Goal: Task Accomplishment & Management: Use online tool/utility

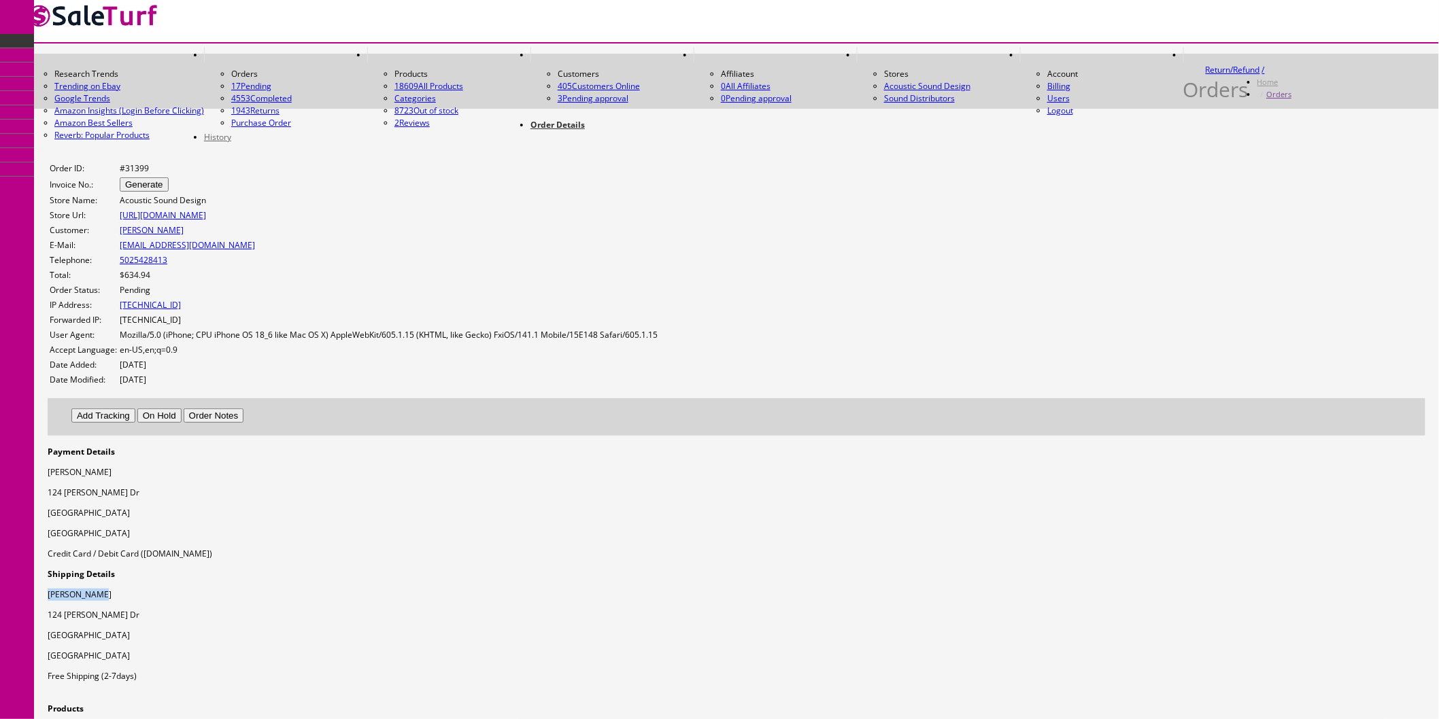
drag, startPoint x: 1061, startPoint y: 266, endPoint x: 996, endPoint y: 268, distance: 65.3
click at [996, 568] on div "Shipping Details Jason Rolett 124 Paul Revere Dr Georgetown, KY 40324 United St…" at bounding box center [736, 625] width 1377 height 114
copy p "[PERSON_NAME]"
drag, startPoint x: 1078, startPoint y: 286, endPoint x: 999, endPoint y: 289, distance: 78.2
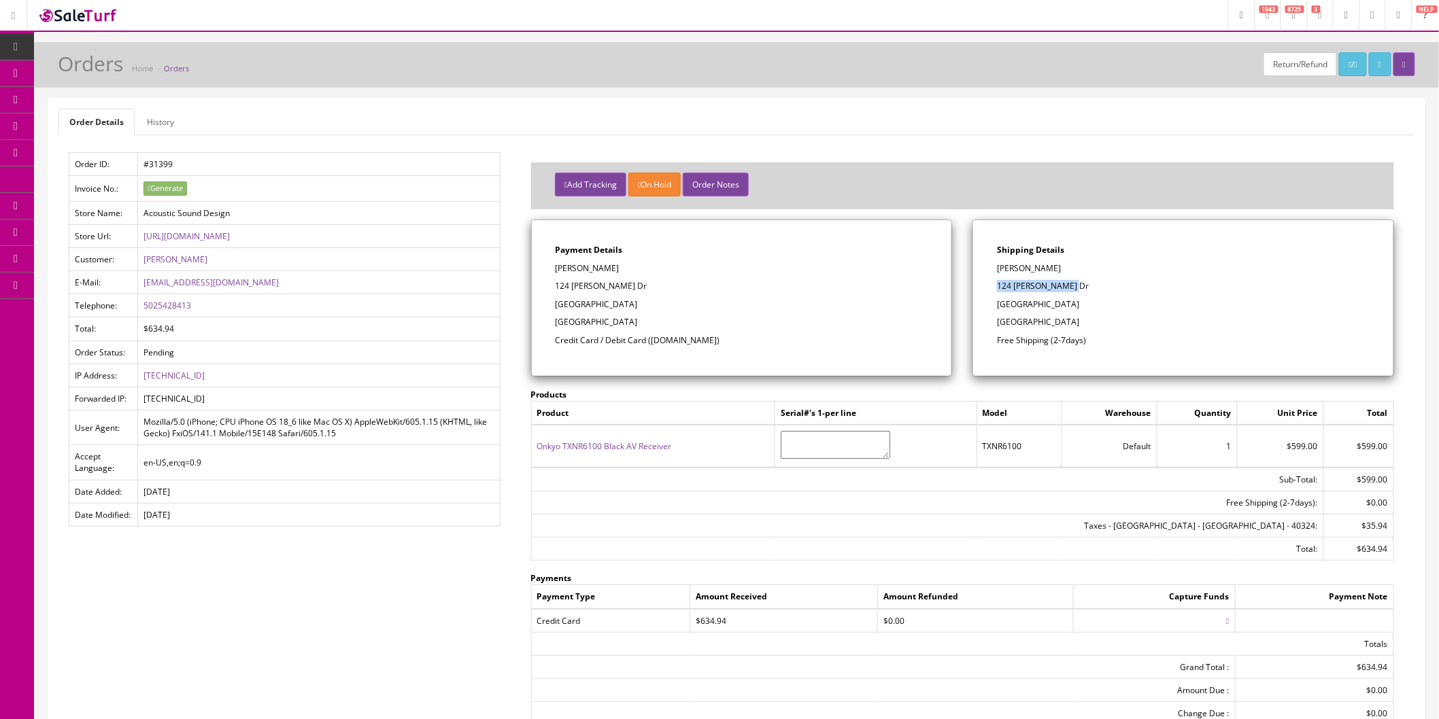
click at [999, 289] on p "124 Paul Revere Dr" at bounding box center [1183, 286] width 373 height 12
copy p "124 Paul Revere Dr"
drag, startPoint x: 1099, startPoint y: 303, endPoint x: 1062, endPoint y: 307, distance: 36.9
click at [1062, 307] on p "Georgetown, KY 40324" at bounding box center [1183, 304] width 373 height 12
copy p "40324"
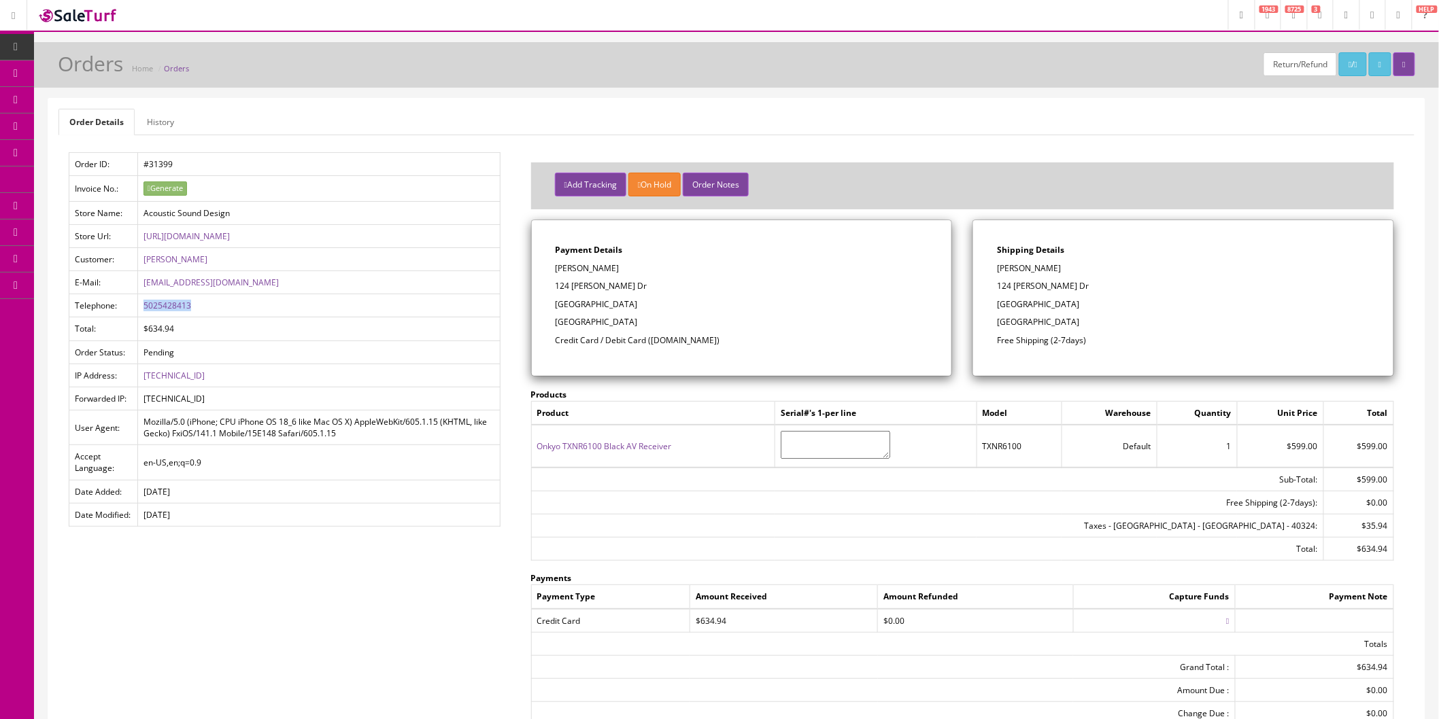
drag, startPoint x: 199, startPoint y: 305, endPoint x: 140, endPoint y: 307, distance: 59.2
click at [140, 307] on td "5025428413" at bounding box center [318, 305] width 362 height 23
copy link "5025428413"
drag, startPoint x: 218, startPoint y: 286, endPoint x: 141, endPoint y: 286, distance: 76.8
click at [141, 286] on td "jrolett@gmail.com" at bounding box center [318, 282] width 362 height 23
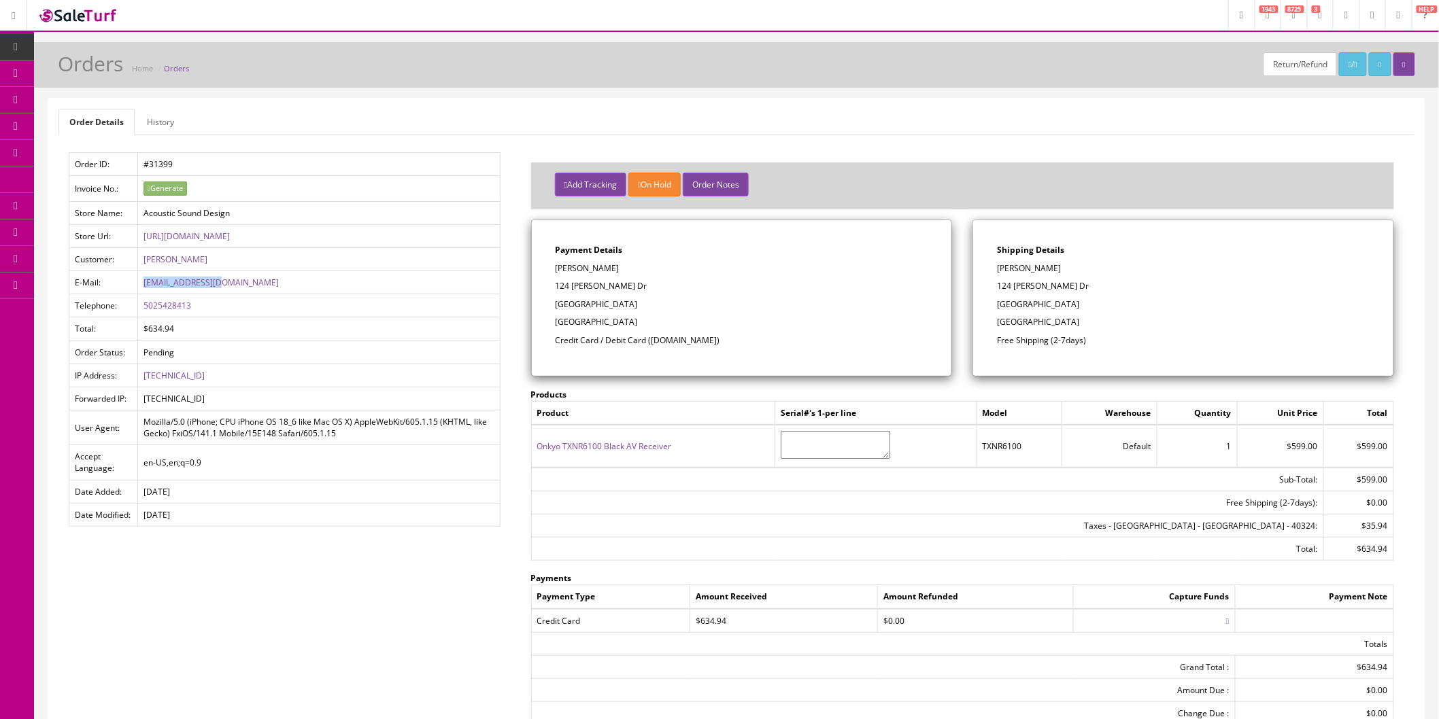
copy link "jrolett@gmail.com"
click at [586, 177] on button "Add Tracking" at bounding box center [590, 185] width 71 height 24
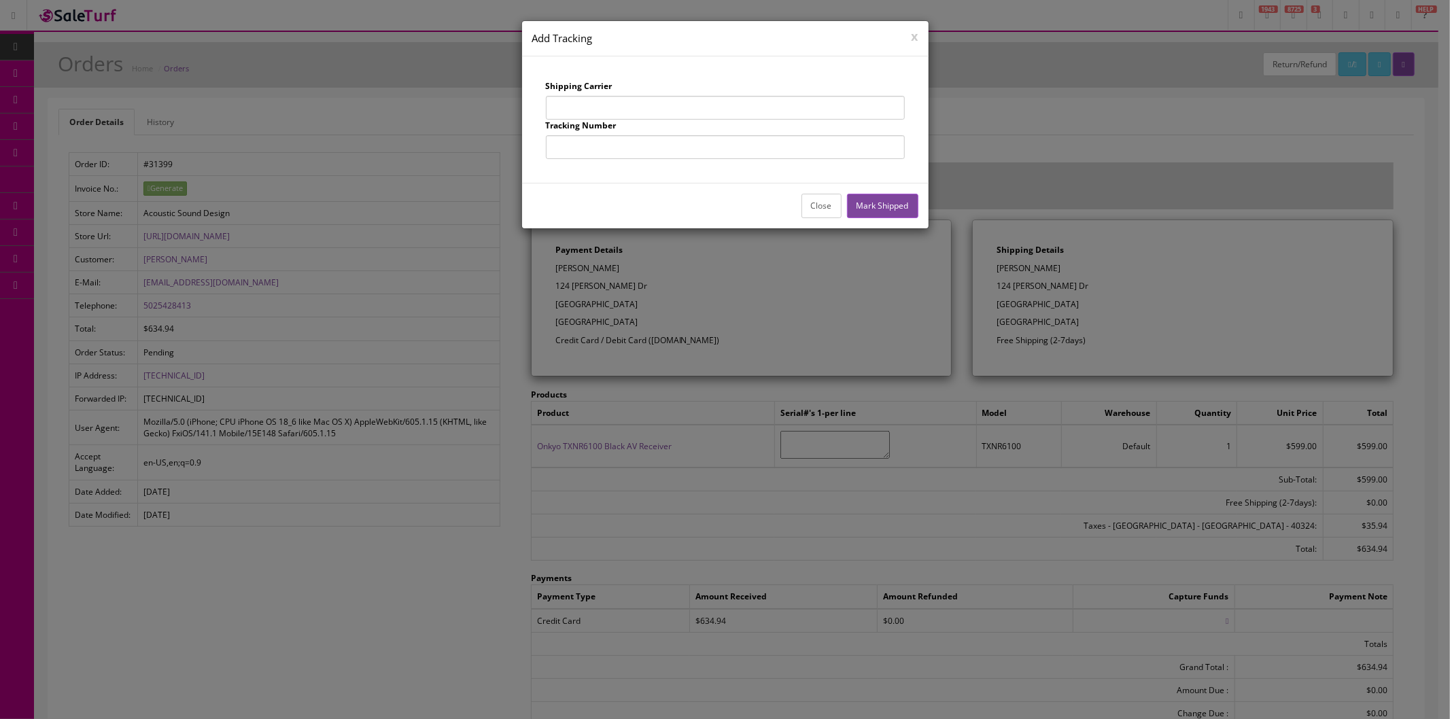
click at [624, 105] on input "text" at bounding box center [725, 108] width 359 height 24
type input "UPS"
click at [640, 150] on input "text" at bounding box center [725, 147] width 359 height 24
type input "1Z863E834255155655"
click at [864, 214] on button "Mark Shipped" at bounding box center [882, 206] width 71 height 24
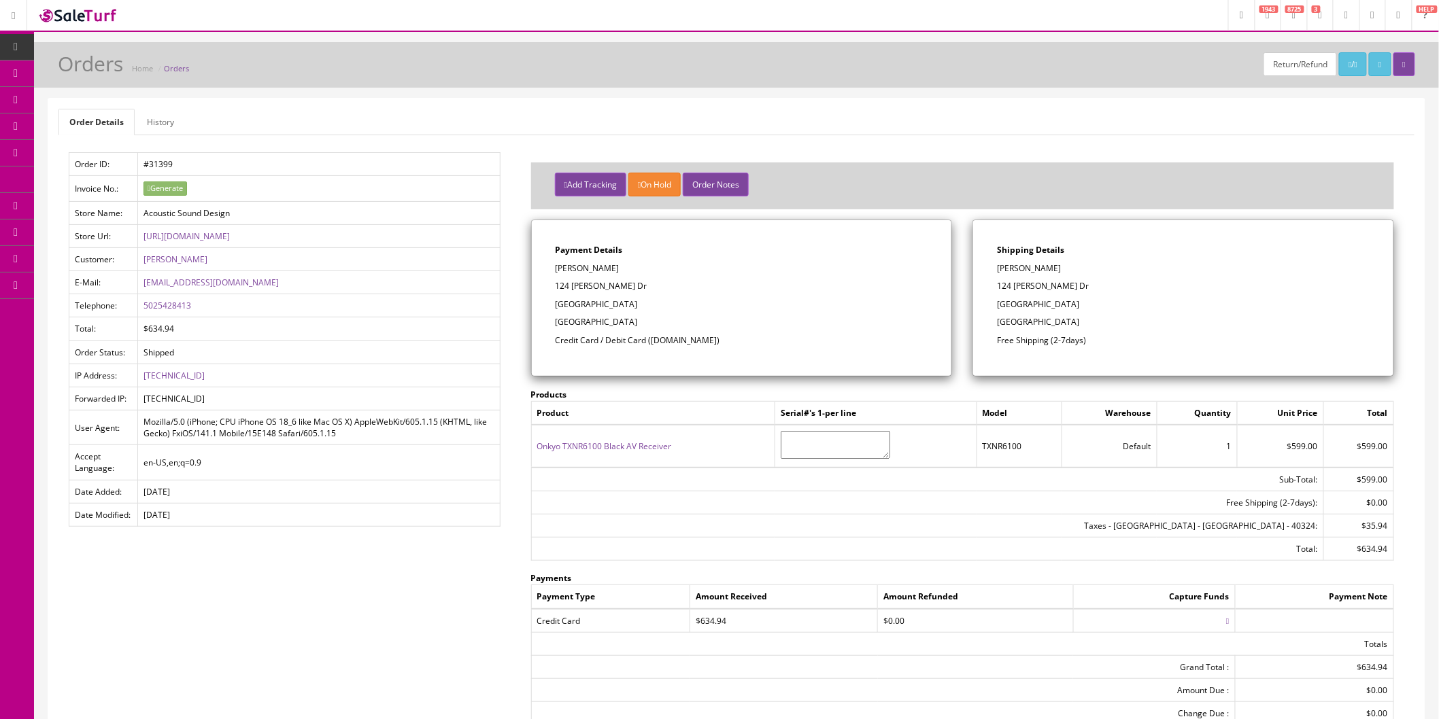
drag, startPoint x: 119, startPoint y: 145, endPoint x: 647, endPoint y: 611, distance: 703.7
click at [120, 145] on link "Order List" at bounding box center [105, 153] width 143 height 27
